Goal: Task Accomplishment & Management: Complete application form

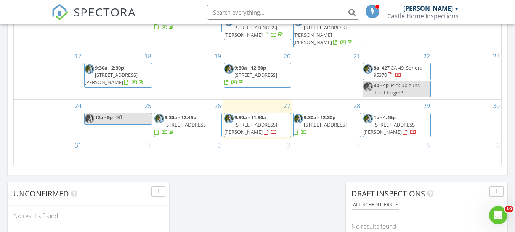
scroll to position [539, 0]
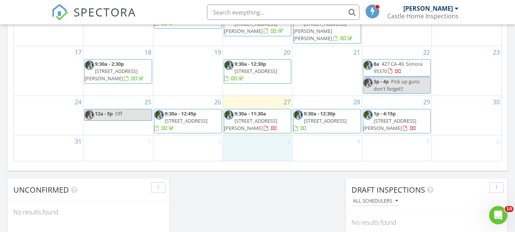
click at [248, 138] on div "3" at bounding box center [257, 147] width 69 height 25
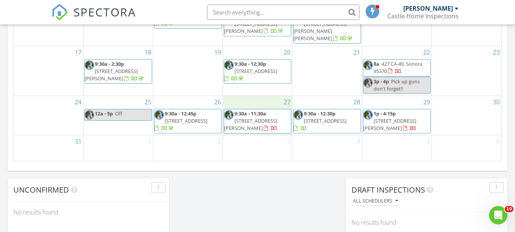
click at [227, 96] on div "27 9:30a - 11:30a 8236 Ryland Dr, El Dorado Hills 95762" at bounding box center [257, 115] width 69 height 39
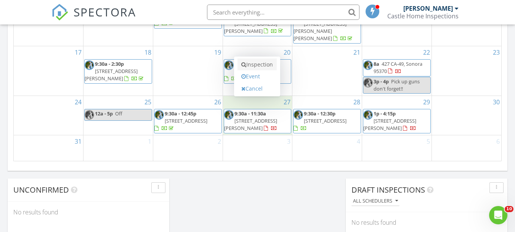
click at [261, 67] on link "Inspection" at bounding box center [257, 64] width 39 height 12
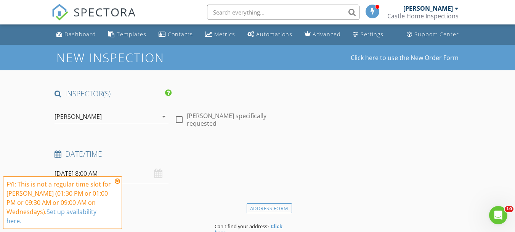
click at [118, 182] on icon at bounding box center [117, 181] width 5 height 6
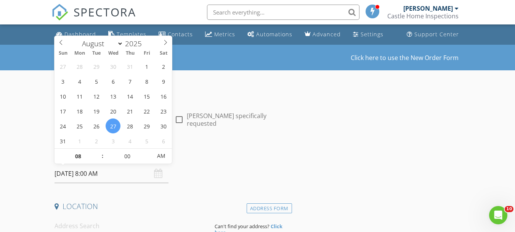
click at [97, 175] on input "[DATE] 8:00 AM" at bounding box center [112, 173] width 114 height 19
type input "09"
type input "[DATE] 9:00 AM"
click at [98, 151] on span at bounding box center [98, 152] width 5 height 8
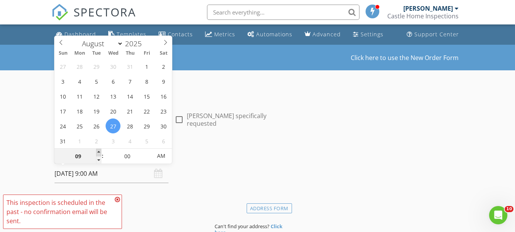
type input "10"
type input "[DATE] 10:00 AM"
click at [98, 151] on span at bounding box center [98, 152] width 5 height 8
type input "11"
type input "[DATE] 11:00 AM"
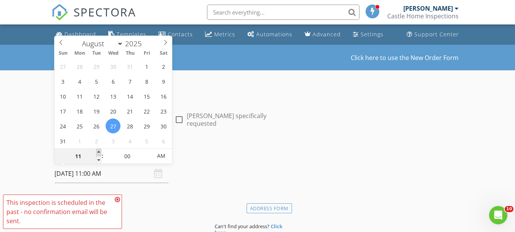
click at [98, 151] on span at bounding box center [98, 152] width 5 height 8
type input "12"
type input "[DATE] 12:00 PM"
click at [98, 151] on span at bounding box center [98, 152] width 5 height 8
type input "01"
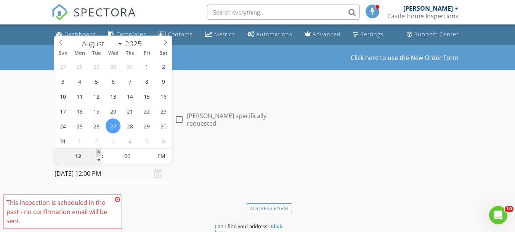
type input "[DATE] 1:00 PM"
click at [98, 151] on span at bounding box center [98, 152] width 5 height 8
type input "02"
type input "[DATE] 2:00 PM"
click at [98, 152] on span at bounding box center [98, 152] width 5 height 8
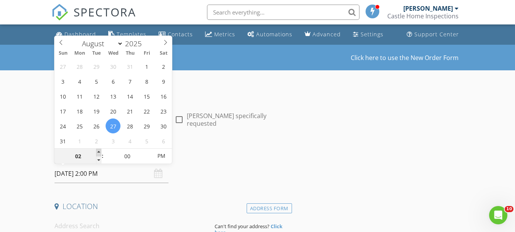
type input "03"
type input "[DATE] 3:00 PM"
click at [98, 152] on span at bounding box center [98, 152] width 5 height 8
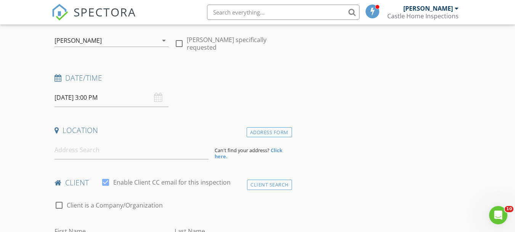
scroll to position [76, 0]
click at [72, 150] on input at bounding box center [132, 149] width 154 height 19
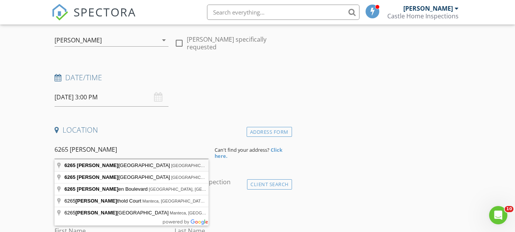
type input "[STREET_ADDRESS][PERSON_NAME]"
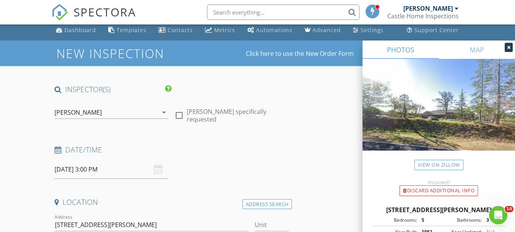
scroll to position [0, 0]
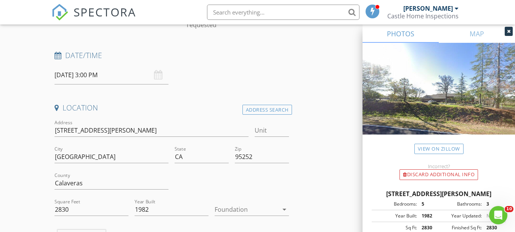
scroll to position [114, 0]
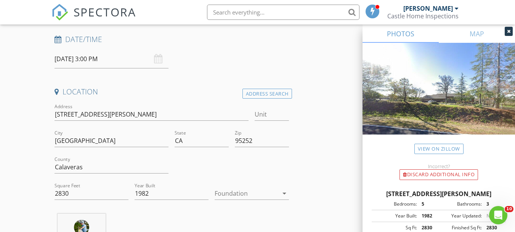
click at [285, 193] on icon "arrow_drop_down" at bounding box center [284, 192] width 9 height 9
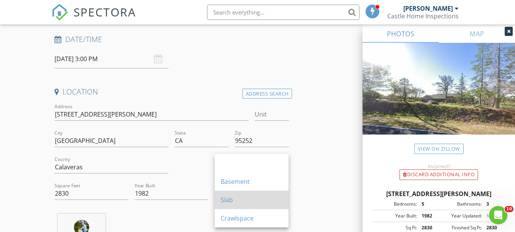
click at [225, 198] on div "Slab" at bounding box center [252, 199] width 62 height 9
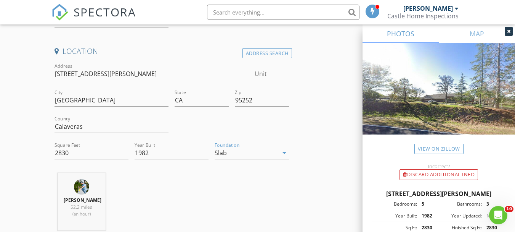
scroll to position [267, 0]
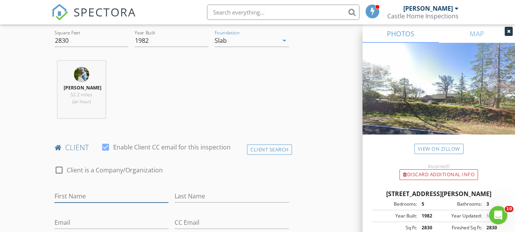
click at [88, 193] on input "First Name" at bounding box center [112, 196] width 114 height 13
click at [56, 195] on input "[PERSON_NAME]" at bounding box center [112, 196] width 114 height 13
type input "[PERSON_NAME]"
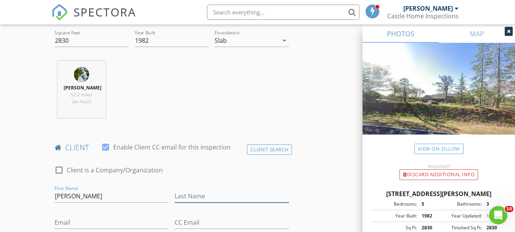
click at [201, 195] on input "Last Name" at bounding box center [232, 196] width 114 height 13
click at [207, 198] on input "Plumber" at bounding box center [232, 196] width 114 height 13
type input "[PERSON_NAME]"
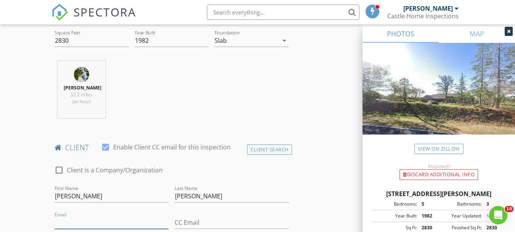
click at [68, 219] on input "Email" at bounding box center [112, 222] width 114 height 13
type input "t"
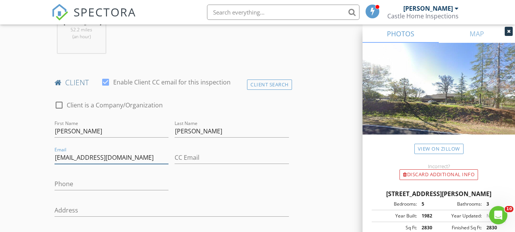
scroll to position [343, 0]
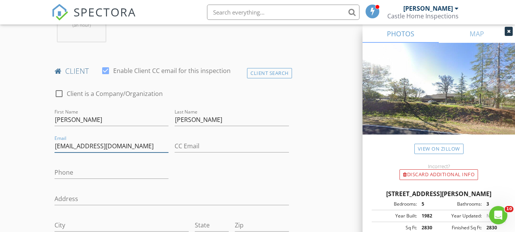
type input "[EMAIL_ADDRESS][DOMAIN_NAME]"
drag, startPoint x: 62, startPoint y: 176, endPoint x: 50, endPoint y: 171, distance: 13.0
click at [62, 175] on input "Phone" at bounding box center [112, 172] width 114 height 13
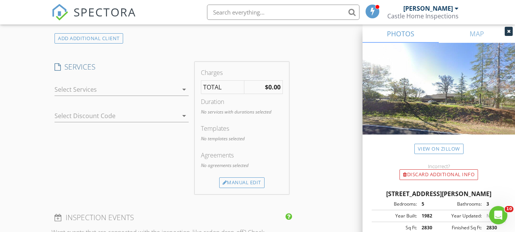
scroll to position [610, 0]
type input "[PHONE_NUMBER]"
click at [184, 88] on icon "arrow_drop_down" at bounding box center [184, 87] width 9 height 9
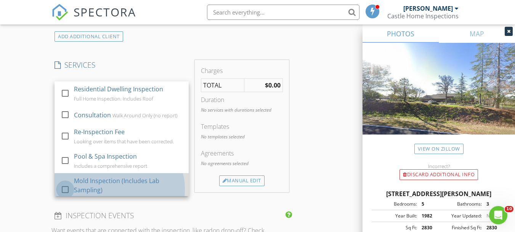
click at [64, 190] on div at bounding box center [65, 189] width 13 height 13
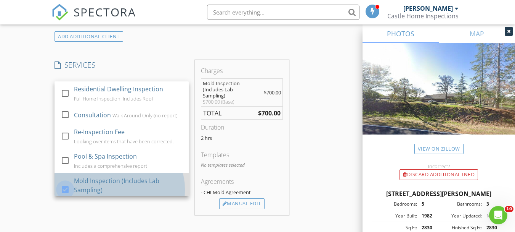
click at [64, 189] on div at bounding box center [65, 189] width 13 height 13
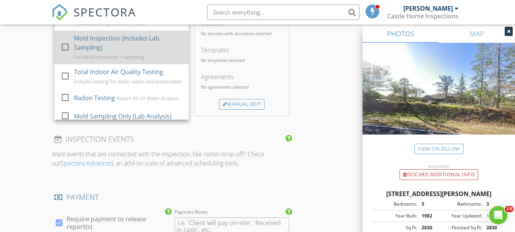
scroll to position [76, 0]
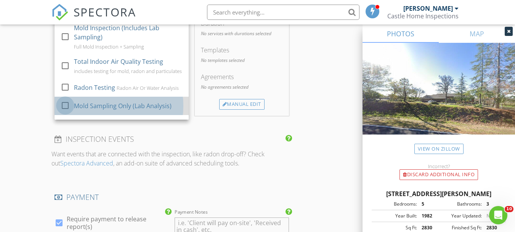
click at [63, 109] on div at bounding box center [65, 105] width 13 height 13
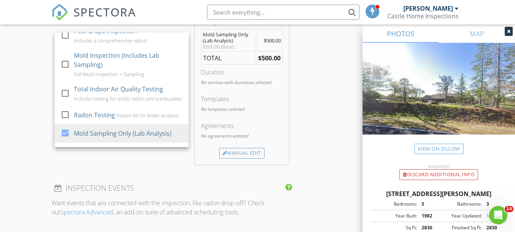
scroll to position [687, 0]
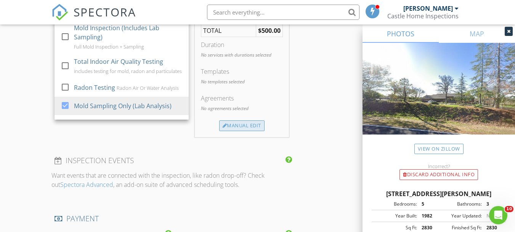
click at [228, 125] on div "Manual Edit" at bounding box center [241, 125] width 45 height 11
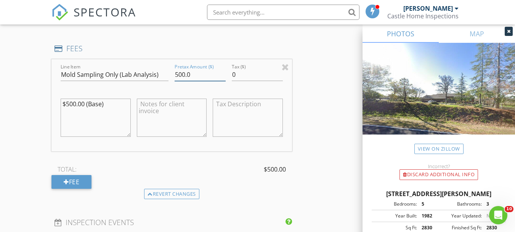
click at [182, 73] on input "500.0" at bounding box center [200, 74] width 51 height 13
type input "550.0"
click at [71, 104] on textarea "$500.00 (Base)" at bounding box center [96, 117] width 70 height 38
click at [73, 104] on textarea "$500.00 (Base)" at bounding box center [96, 117] width 70 height 38
click at [111, 108] on textarea "$550.00 (Base)" at bounding box center [96, 117] width 70 height 38
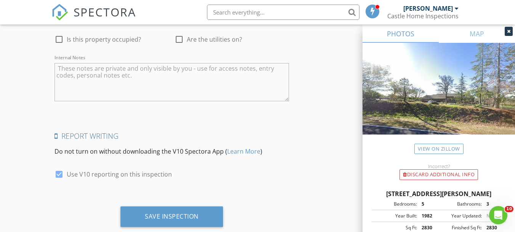
scroll to position [1255, 0]
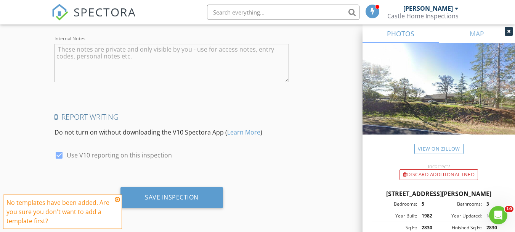
type textarea "$550.00 (Base)"
click at [117, 199] on icon at bounding box center [117, 199] width 5 height 6
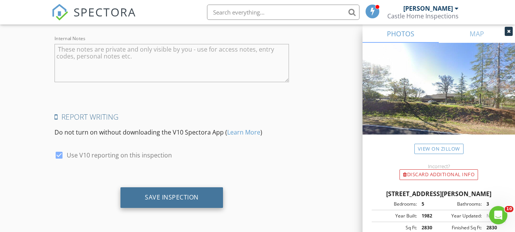
click at [152, 200] on div "Save Inspection" at bounding box center [172, 197] width 54 height 8
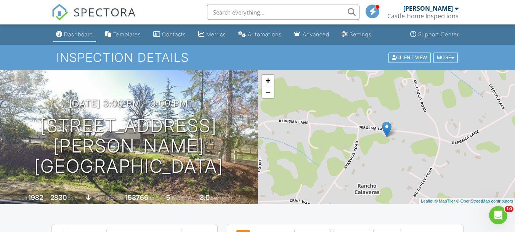
click at [83, 33] on div "Dashboard" at bounding box center [78, 34] width 29 height 6
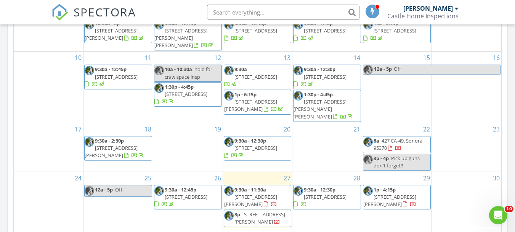
scroll to position [496, 0]
